Goal: Information Seeking & Learning: Learn about a topic

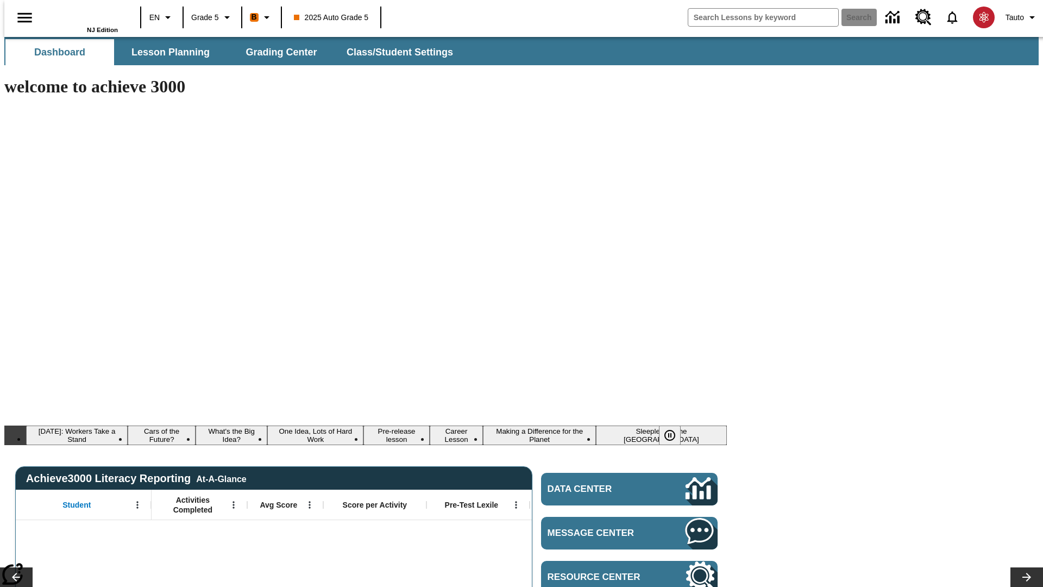
type input "-1"
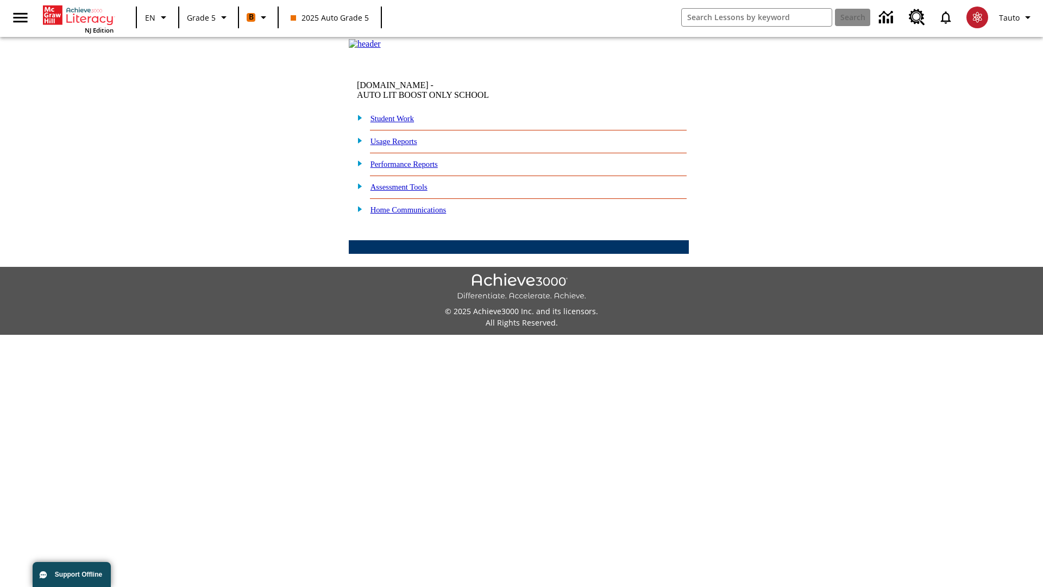
click at [416, 168] on link "Performance Reports" at bounding box center [403, 164] width 67 height 9
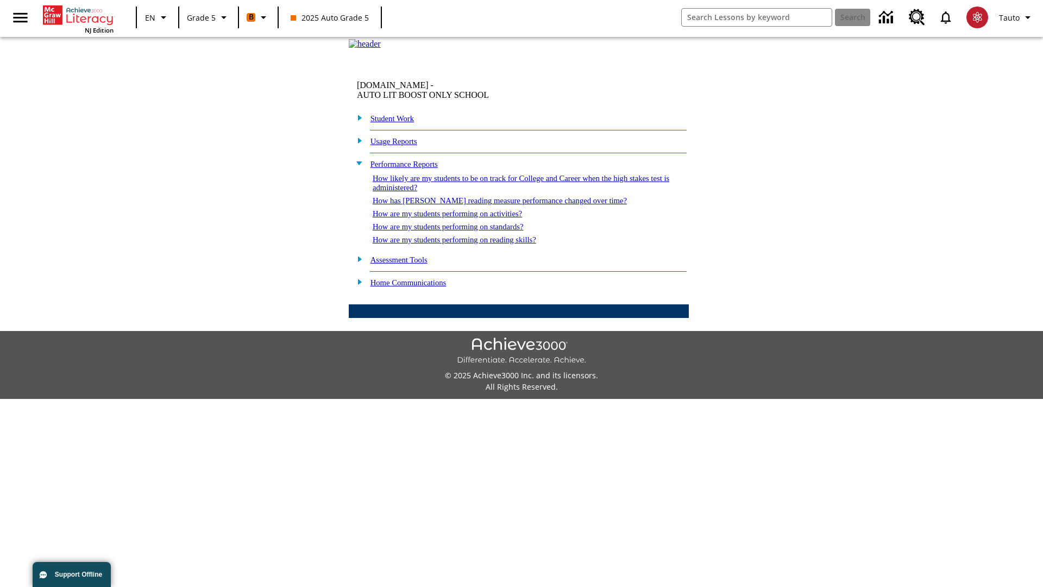
click at [494, 205] on link "How has [PERSON_NAME] reading measure performance changed over time?" at bounding box center [500, 200] width 254 height 9
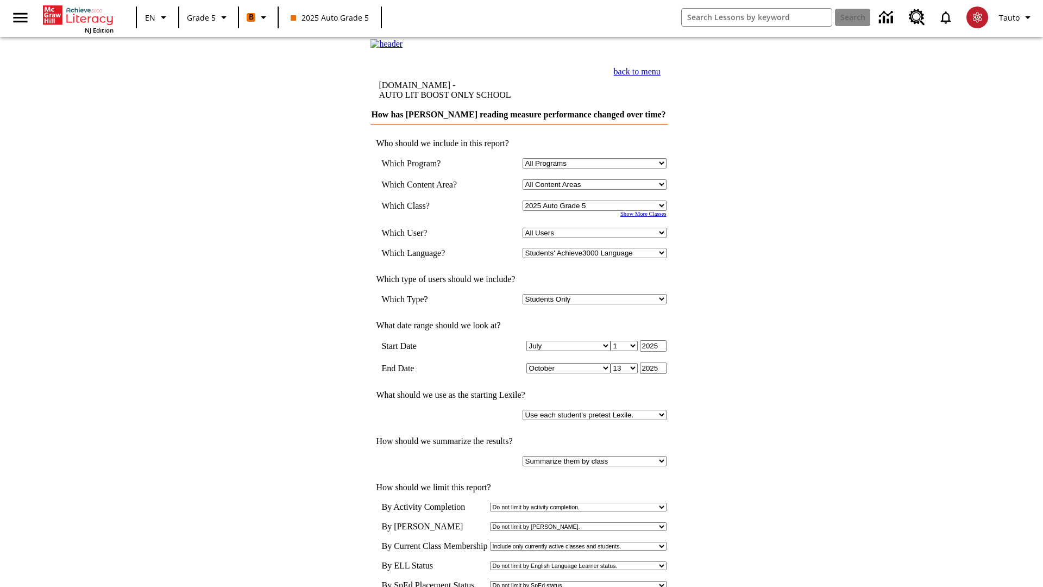
select select "11133131"
